Goal: Find specific page/section: Find specific page/section

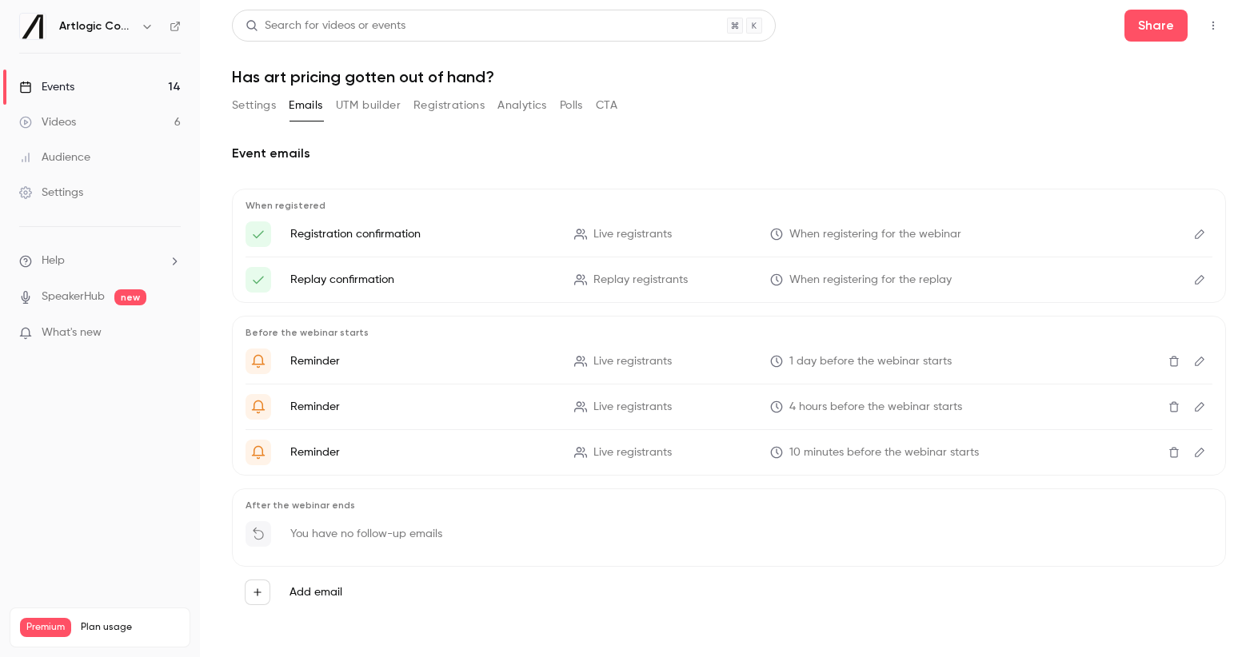
click at [71, 114] on div "Videos" at bounding box center [47, 122] width 57 height 16
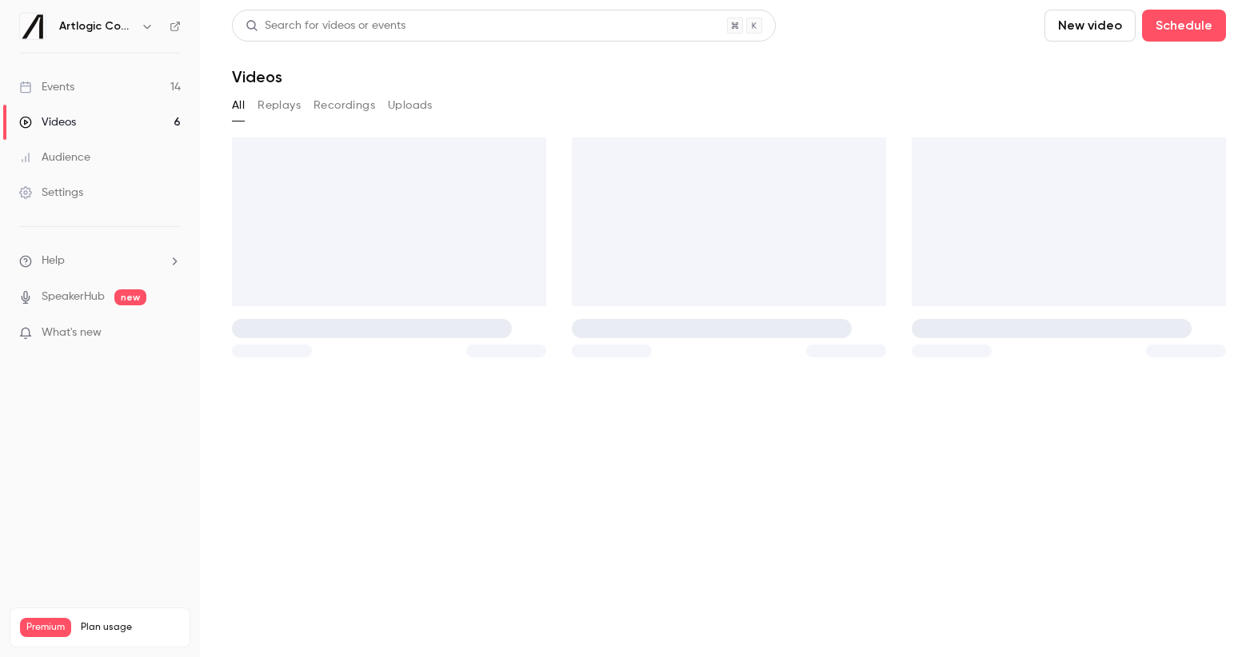
click at [66, 83] on div "Events" at bounding box center [46, 87] width 55 height 16
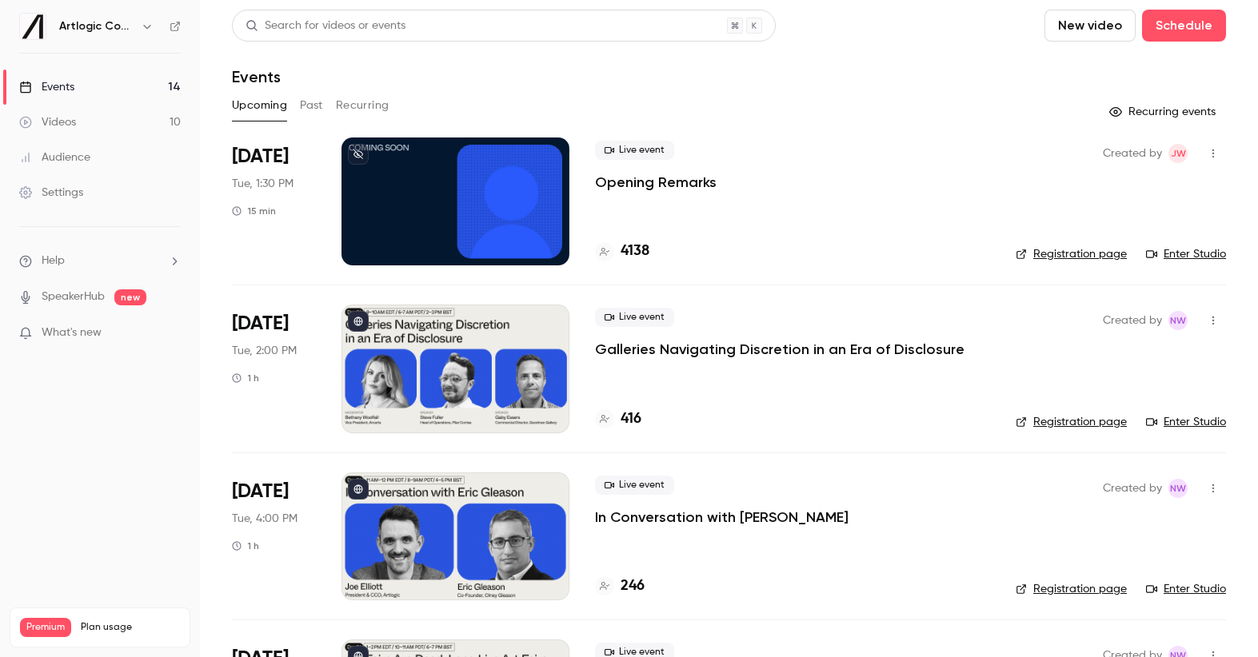
click at [880, 199] on div "Live event Opening Remarks 4138" at bounding box center [792, 202] width 395 height 128
click at [653, 157] on span "Live event" at bounding box center [634, 150] width 79 height 19
click at [656, 186] on p "Opening Remarks" at bounding box center [656, 182] width 122 height 19
click at [704, 184] on p "Opening Remarks" at bounding box center [656, 182] width 122 height 19
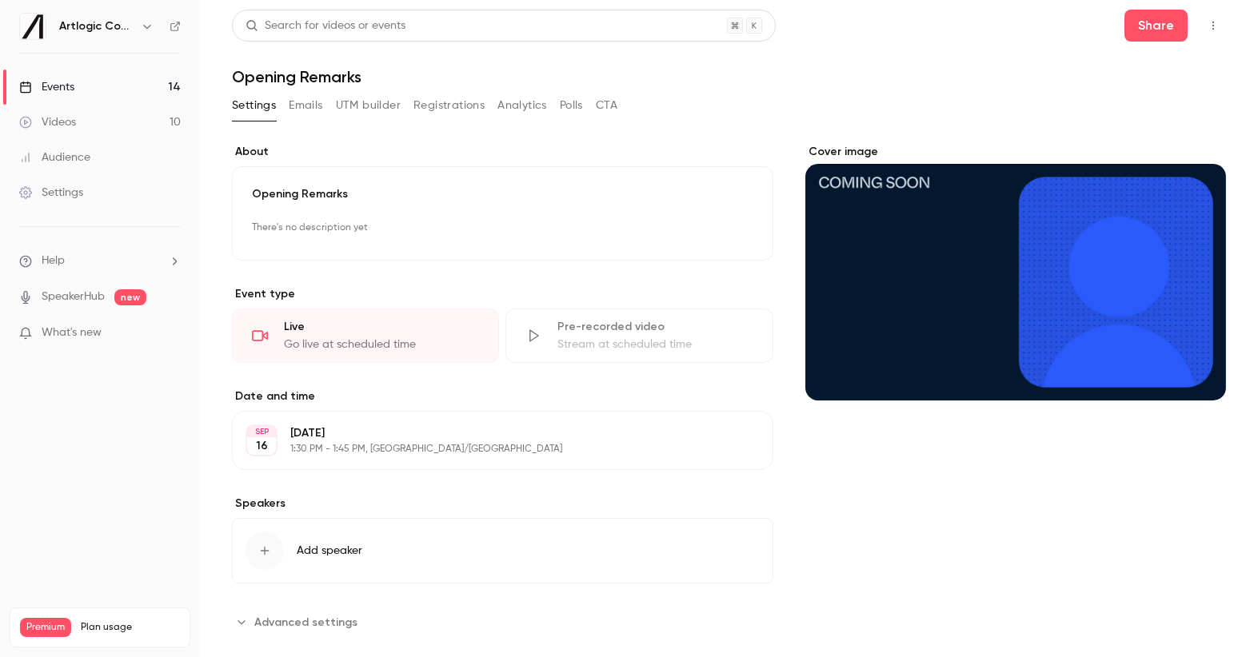
click at [1207, 22] on icon "button" at bounding box center [1213, 25] width 13 height 11
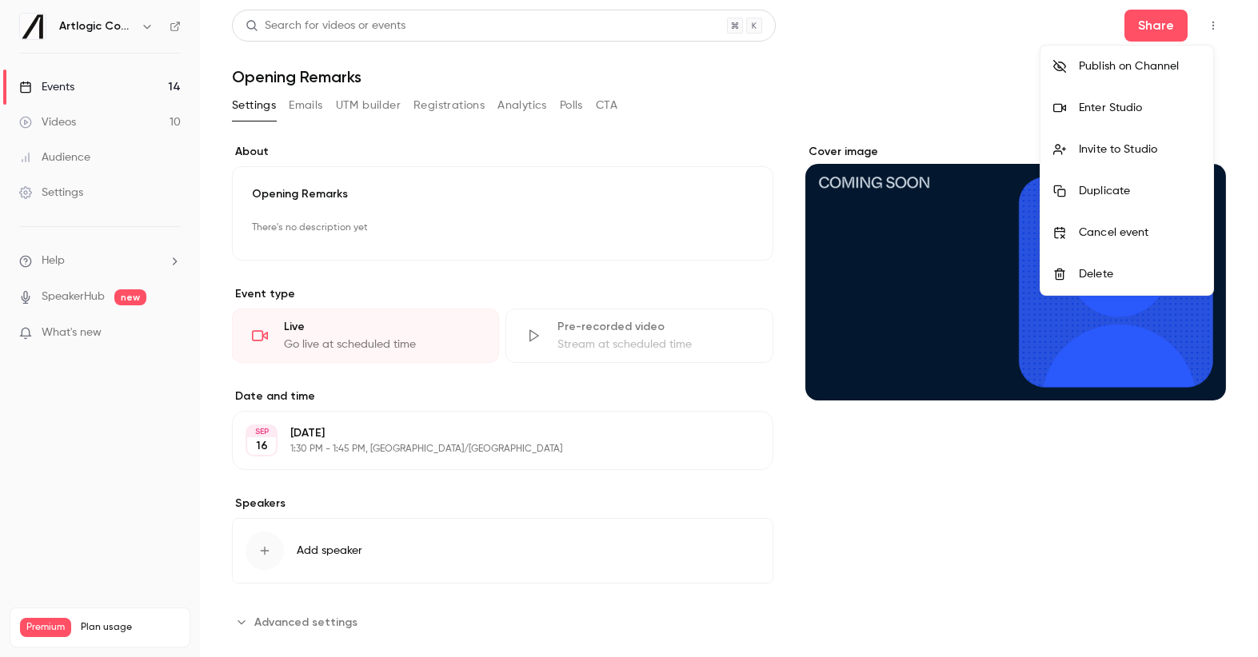
click at [461, 401] on div at bounding box center [629, 328] width 1258 height 657
